Goal: Task Accomplishment & Management: Complete application form

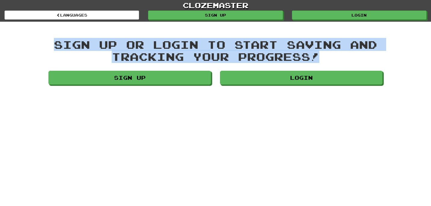
drag, startPoint x: 54, startPoint y: 40, endPoint x: 354, endPoint y: 52, distance: 300.8
click at [354, 52] on div "Sign up or login to start saving and tracking your progress!" at bounding box center [215, 51] width 334 height 24
click at [342, 27] on div "clozemaster Languages Sign up Login Languages Sign up or login to start saving …" at bounding box center [215, 43] width 431 height 87
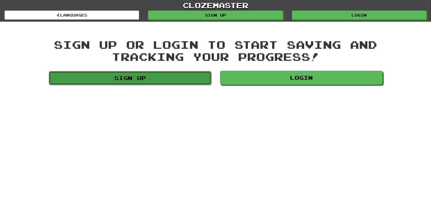
click at [187, 77] on link "Sign up" at bounding box center [130, 78] width 163 height 14
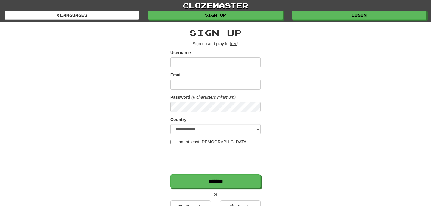
click at [200, 64] on input "Username" at bounding box center [215, 62] width 90 height 10
click at [177, 84] on input "Email" at bounding box center [215, 85] width 90 height 10
click at [186, 83] on input "Email" at bounding box center [215, 85] width 90 height 10
click at [186, 62] on input "Username" at bounding box center [215, 62] width 90 height 10
type input "*******"
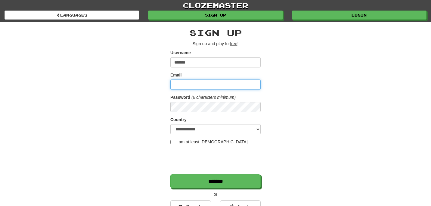
click at [185, 85] on input "Email" at bounding box center [215, 85] width 90 height 10
type input "**********"
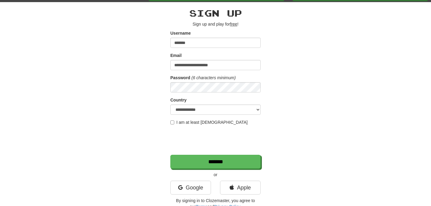
scroll to position [35, 0]
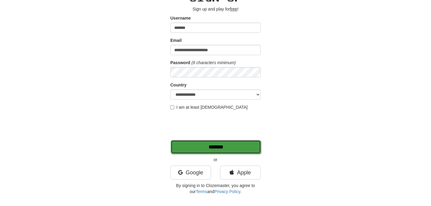
click at [229, 152] on input "*******" at bounding box center [216, 147] width 90 height 14
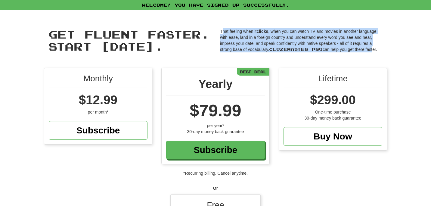
drag, startPoint x: 222, startPoint y: 32, endPoint x: 372, endPoint y: 50, distance: 151.4
click at [372, 50] on p "That feeling when it clicks , when you can watch TV and movies in another langu…" at bounding box center [301, 40] width 163 height 24
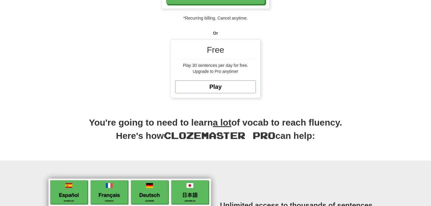
scroll to position [156, 0]
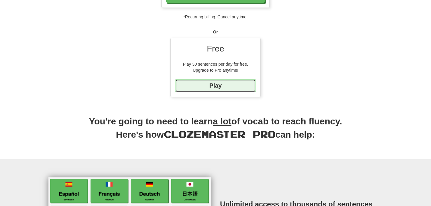
click at [218, 85] on link "Play" at bounding box center [215, 85] width 81 height 13
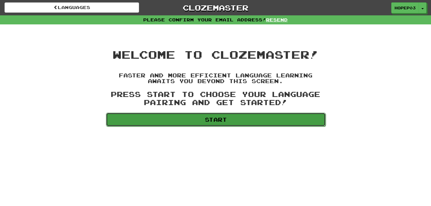
click at [206, 122] on link "Start" at bounding box center [216, 120] width 220 height 14
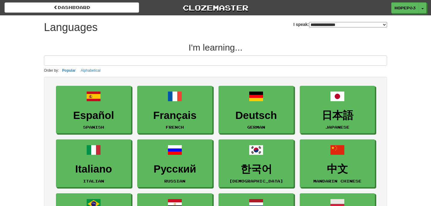
select select "*******"
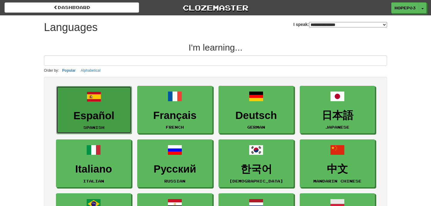
click at [108, 114] on h3 "Español" at bounding box center [94, 116] width 69 height 12
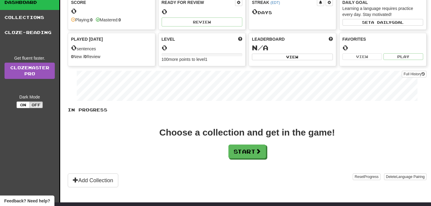
scroll to position [29, 0]
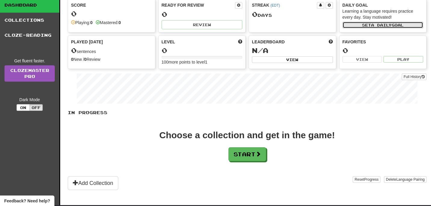
click at [364, 24] on button "Set a daily goal" at bounding box center [383, 25] width 81 height 7
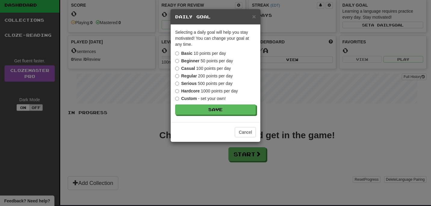
click at [193, 62] on strong "Beginner" at bounding box center [190, 60] width 18 height 5
click at [199, 109] on button "Save" at bounding box center [216, 110] width 81 height 10
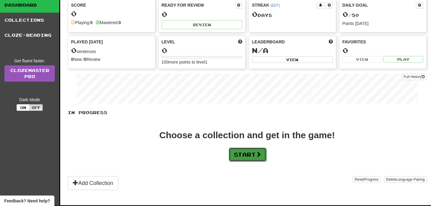
click at [248, 156] on button "Start" at bounding box center [248, 155] width 38 height 14
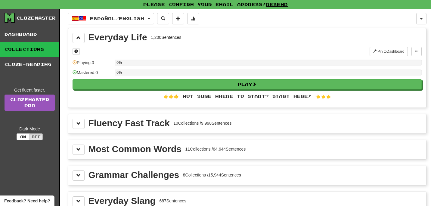
click at [116, 44] on div "Everyday Life 1,200 Sentences Pin to Dashboard Pin to Dashboard Manage Sentence…" at bounding box center [247, 67] width 358 height 79
click at [116, 39] on div "Everyday Life" at bounding box center [118, 37] width 59 height 9
click at [77, 36] on span at bounding box center [79, 38] width 4 height 4
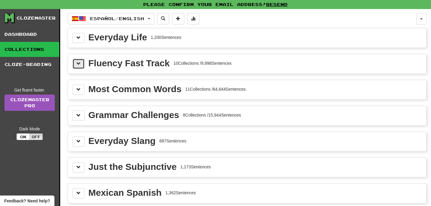
click at [80, 67] on button at bounding box center [79, 64] width 12 height 10
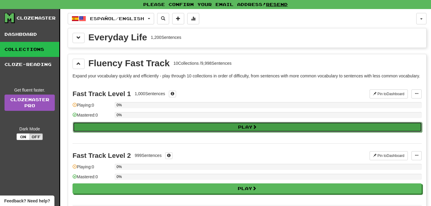
click at [119, 132] on button "Play" at bounding box center [247, 127] width 349 height 10
select select "**"
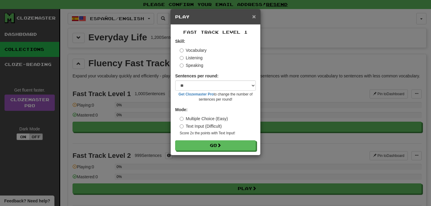
click at [254, 19] on span "×" at bounding box center [254, 16] width 4 height 7
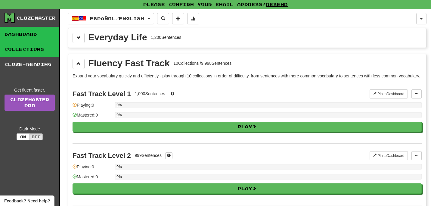
click at [31, 39] on link "Dashboard" at bounding box center [29, 34] width 59 height 15
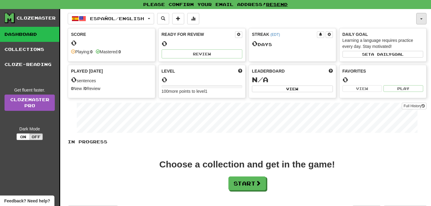
click at [419, 20] on button "button" at bounding box center [422, 18] width 10 height 11
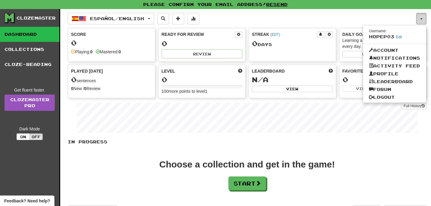
click at [421, 19] on span "button" at bounding box center [422, 18] width 2 height 1
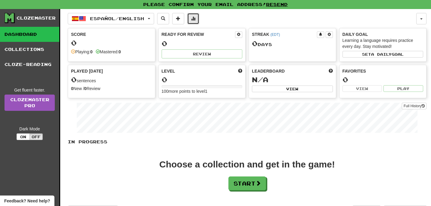
click at [195, 20] on span at bounding box center [193, 18] width 4 height 4
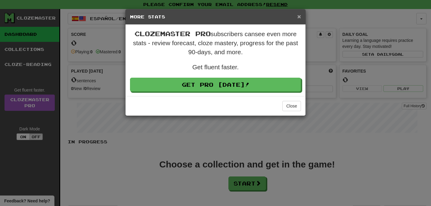
click at [299, 17] on span "×" at bounding box center [300, 16] width 4 height 7
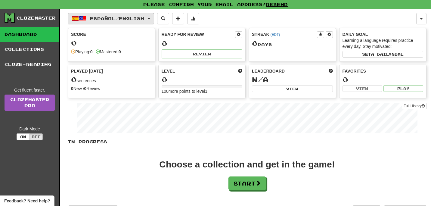
click at [125, 20] on span "Español / English" at bounding box center [117, 18] width 54 height 5
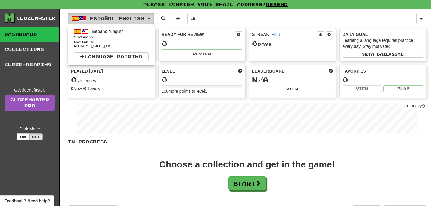
click at [141, 19] on span "Español / English" at bounding box center [117, 18] width 54 height 5
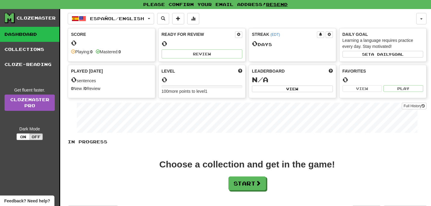
click at [174, 19] on div "Español / English Español / English Streak: 0 Review: 0 Points today: 0 Languag…" at bounding box center [242, 18] width 349 height 11
click at [165, 19] on span at bounding box center [163, 18] width 4 height 4
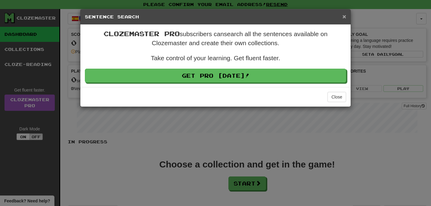
click at [343, 17] on span "×" at bounding box center [345, 16] width 4 height 7
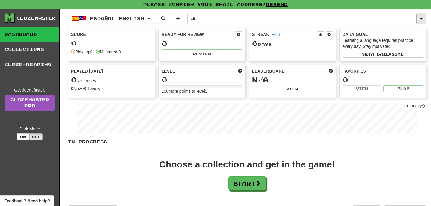
click at [420, 22] on button "button" at bounding box center [422, 18] width 10 height 11
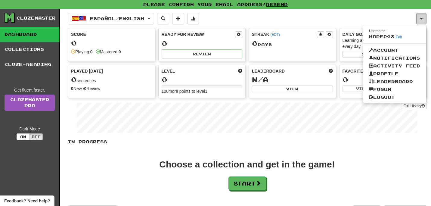
click at [420, 18] on button "button" at bounding box center [422, 18] width 10 height 11
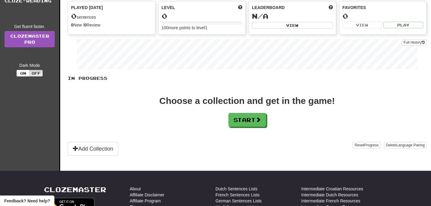
scroll to position [66, 0]
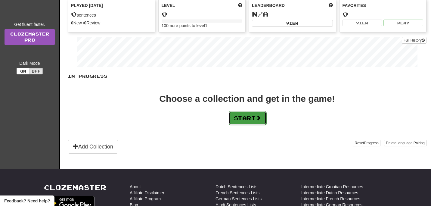
click at [239, 118] on button "Start" at bounding box center [248, 118] width 38 height 14
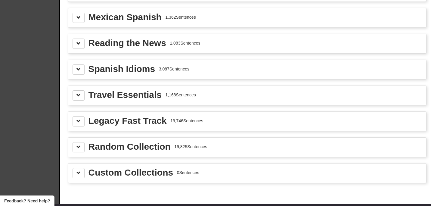
scroll to position [235, 0]
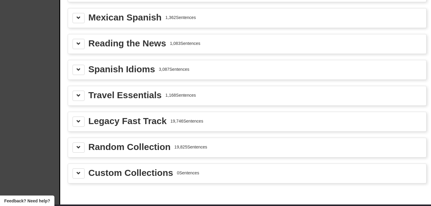
click at [119, 123] on div "Legacy Fast Track" at bounding box center [128, 121] width 78 height 9
click at [80, 122] on span at bounding box center [79, 121] width 4 height 4
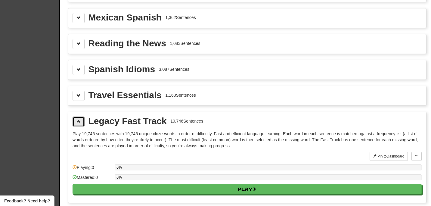
scroll to position [258, 0]
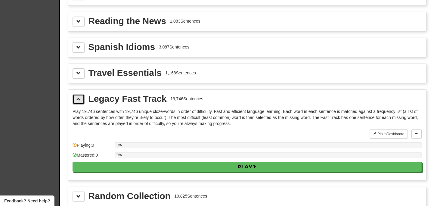
click at [82, 95] on button at bounding box center [79, 99] width 12 height 10
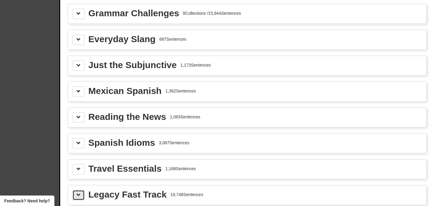
scroll to position [125, 0]
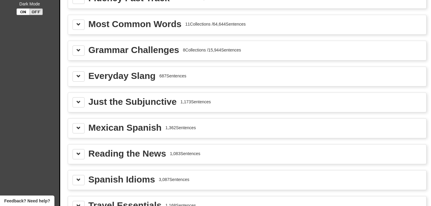
click at [86, 175] on div "Spanish Idioms 3,087 Sentences" at bounding box center [247, 180] width 349 height 10
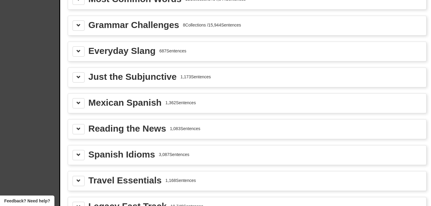
scroll to position [153, 0]
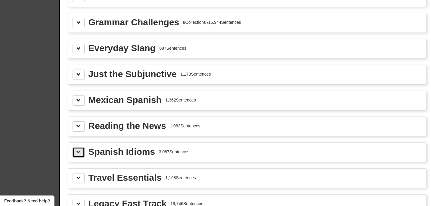
click at [78, 151] on span at bounding box center [79, 152] width 4 height 4
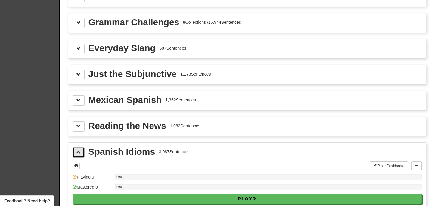
click at [78, 151] on span at bounding box center [79, 152] width 4 height 4
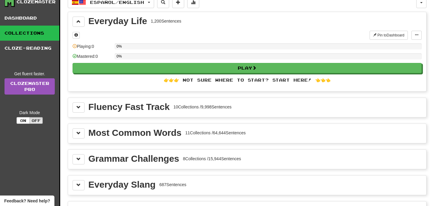
scroll to position [0, 0]
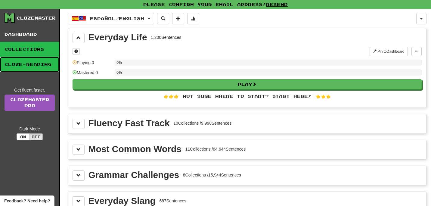
click at [18, 62] on link "Cloze-Reading" at bounding box center [29, 64] width 59 height 15
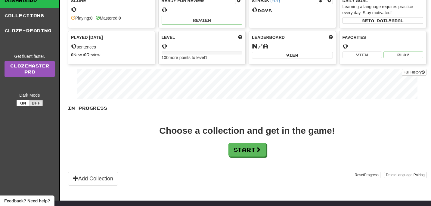
scroll to position [41, 0]
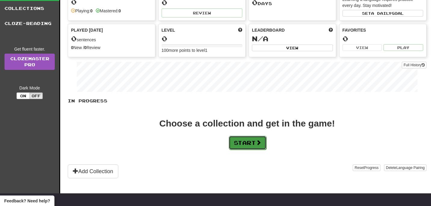
click at [236, 143] on button "Start" at bounding box center [248, 143] width 38 height 14
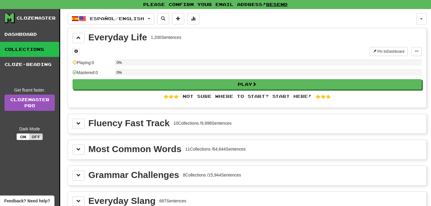
click at [158, 120] on div "Fluency Fast Track" at bounding box center [129, 123] width 81 height 9
click at [83, 125] on button at bounding box center [79, 124] width 12 height 10
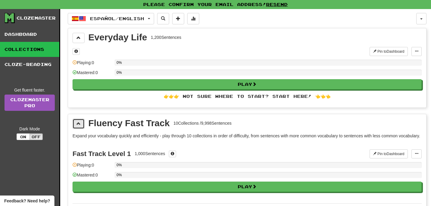
click at [80, 122] on span at bounding box center [79, 123] width 4 height 4
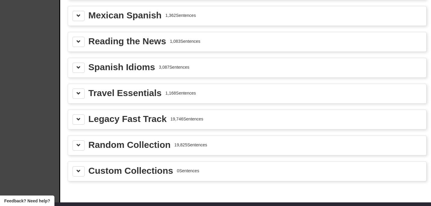
scroll to position [234, 0]
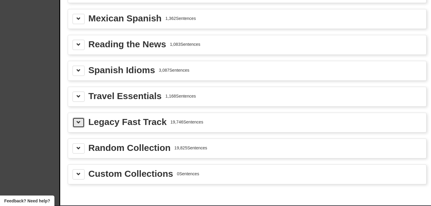
click at [77, 122] on span at bounding box center [79, 122] width 4 height 4
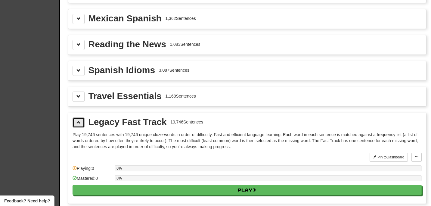
click at [81, 125] on button at bounding box center [79, 122] width 12 height 10
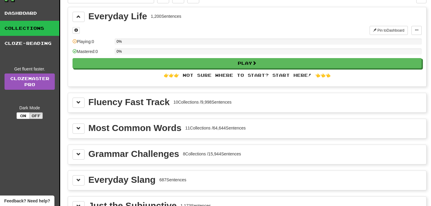
scroll to position [0, 0]
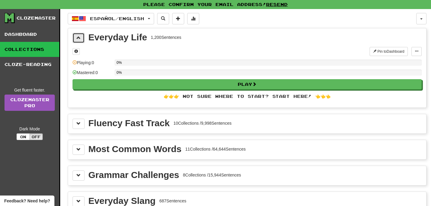
click at [77, 40] on button at bounding box center [79, 38] width 12 height 10
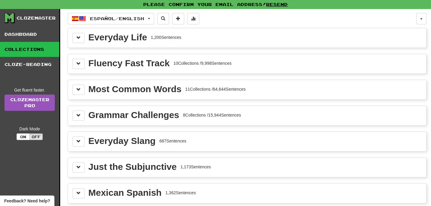
click at [73, 70] on div "Fluency Fast Track 10 Collections / 9,998 Sentences" at bounding box center [247, 63] width 358 height 19
click at [78, 64] on span at bounding box center [79, 63] width 4 height 4
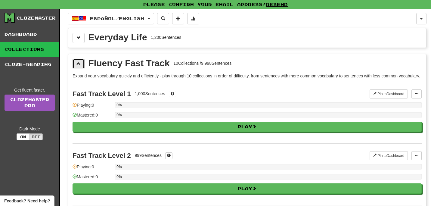
click at [79, 67] on button at bounding box center [79, 64] width 12 height 10
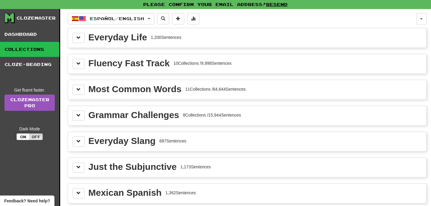
click at [79, 27] on div "Español / English Español / English Streak: 0 Review: 0 Points [DATE]: 0 Langua…" at bounding box center [247, 194] width 359 height 371
click at [79, 36] on span at bounding box center [79, 38] width 4 height 4
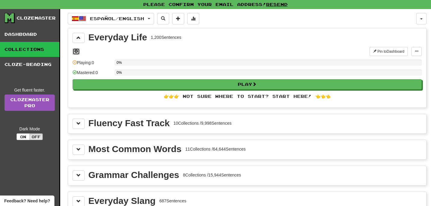
click at [77, 52] on span at bounding box center [76, 51] width 4 height 4
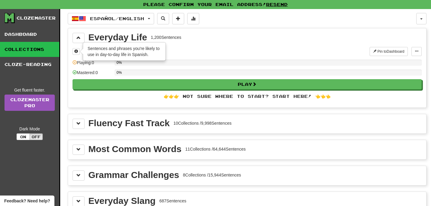
click at [189, 46] on div "Everyday Life 1,200 Sentences × Sentences and phrases you're likely to use in d…" at bounding box center [247, 67] width 358 height 79
click at [78, 39] on span at bounding box center [79, 38] width 4 height 4
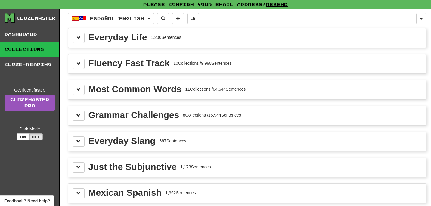
click at [86, 91] on div "Most Common Words 11 Collections / 64,644 Sentences" at bounding box center [247, 90] width 349 height 10
click at [82, 92] on button at bounding box center [79, 90] width 12 height 10
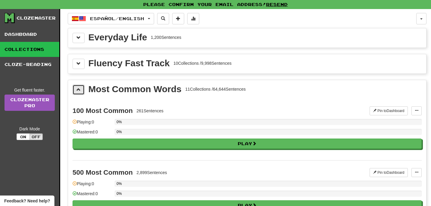
click at [78, 93] on button at bounding box center [79, 90] width 12 height 10
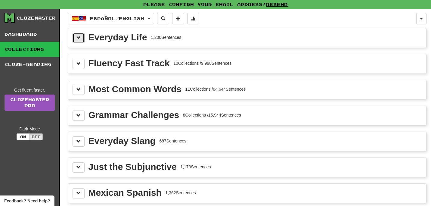
click at [75, 42] on button at bounding box center [79, 38] width 12 height 10
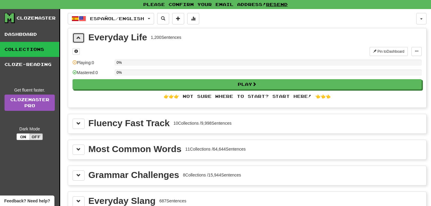
click at [75, 42] on button at bounding box center [79, 38] width 12 height 10
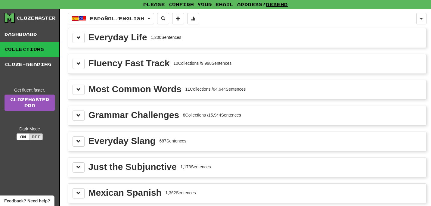
click at [93, 96] on div "Most Common Words 11 Collections / 64,644 Sentences" at bounding box center [247, 89] width 358 height 19
click at [92, 87] on div "Most Common Words" at bounding box center [135, 89] width 93 height 9
click at [77, 89] on span at bounding box center [79, 89] width 4 height 4
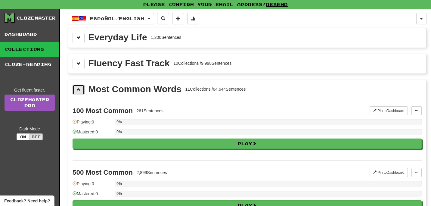
click at [77, 89] on span at bounding box center [79, 89] width 4 height 4
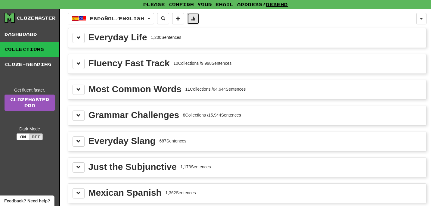
click at [195, 19] on span at bounding box center [193, 18] width 4 height 4
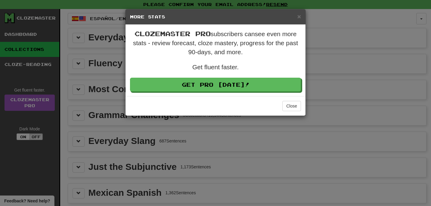
click at [305, 16] on div "× More Stats" at bounding box center [216, 16] width 180 height 15
click at [302, 16] on div "× More Stats" at bounding box center [216, 16] width 180 height 15
click at [298, 17] on span "×" at bounding box center [300, 16] width 4 height 7
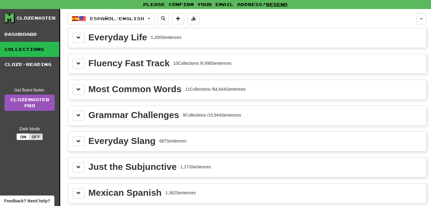
click at [166, 68] on div "Fluency Fast Track" at bounding box center [129, 63] width 81 height 9
click at [163, 64] on div "Fluency Fast Track" at bounding box center [129, 63] width 81 height 9
click at [80, 63] on span at bounding box center [79, 63] width 4 height 4
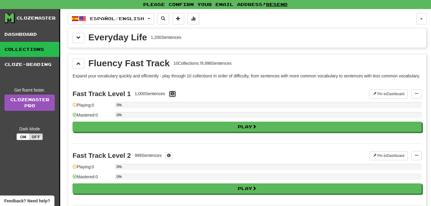
click at [176, 97] on button at bounding box center [172, 94] width 7 height 7
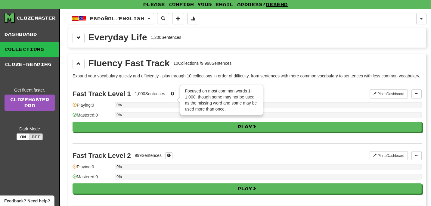
click at [155, 93] on div "Fast Track Level 1 1,000 Sentences × Focused on most common words 1-1,000, thou…" at bounding box center [247, 112] width 349 height 61
click at [277, 67] on div "Fluency Fast Track 10 Collections / 9,998 Sentences" at bounding box center [247, 64] width 349 height 10
click at [241, 45] on div "Everyday Life 1,200 Sentences" at bounding box center [247, 37] width 358 height 19
click at [150, 66] on div "Fluency Fast Track" at bounding box center [129, 63] width 81 height 9
click at [174, 97] on button at bounding box center [172, 94] width 7 height 7
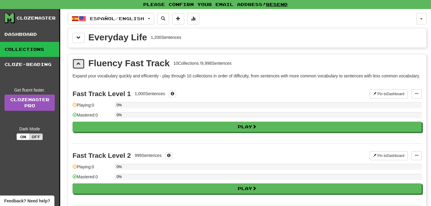
click at [76, 65] on button at bounding box center [79, 64] width 12 height 10
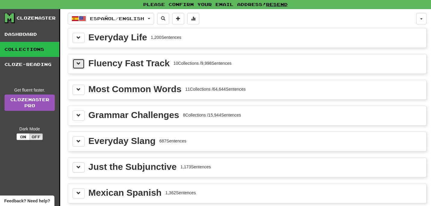
click at [76, 65] on button at bounding box center [79, 64] width 12 height 10
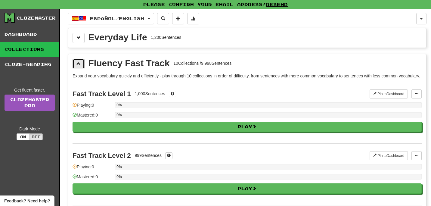
click at [79, 66] on span at bounding box center [79, 63] width 4 height 4
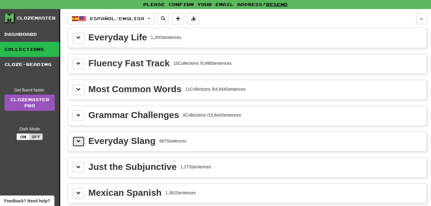
click at [76, 145] on button at bounding box center [79, 141] width 12 height 10
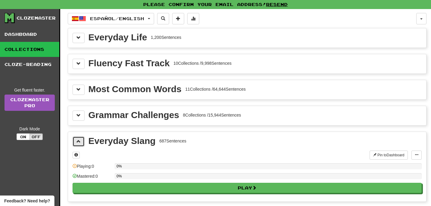
click at [82, 139] on button at bounding box center [79, 141] width 12 height 10
